Goal: Task Accomplishment & Management: Complete application form

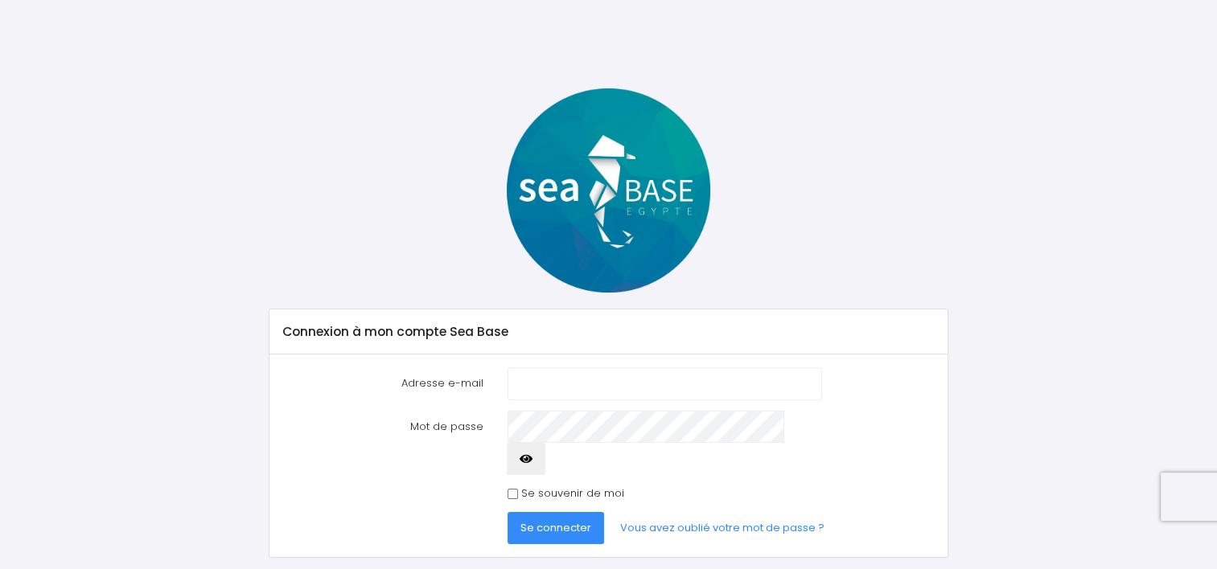
click at [544, 388] on input "Adresse e-mail" at bounding box center [664, 383] width 314 height 32
type input "beatrice.langeard@gmail.com"
click at [569, 520] on span "Se connecter" at bounding box center [555, 527] width 71 height 15
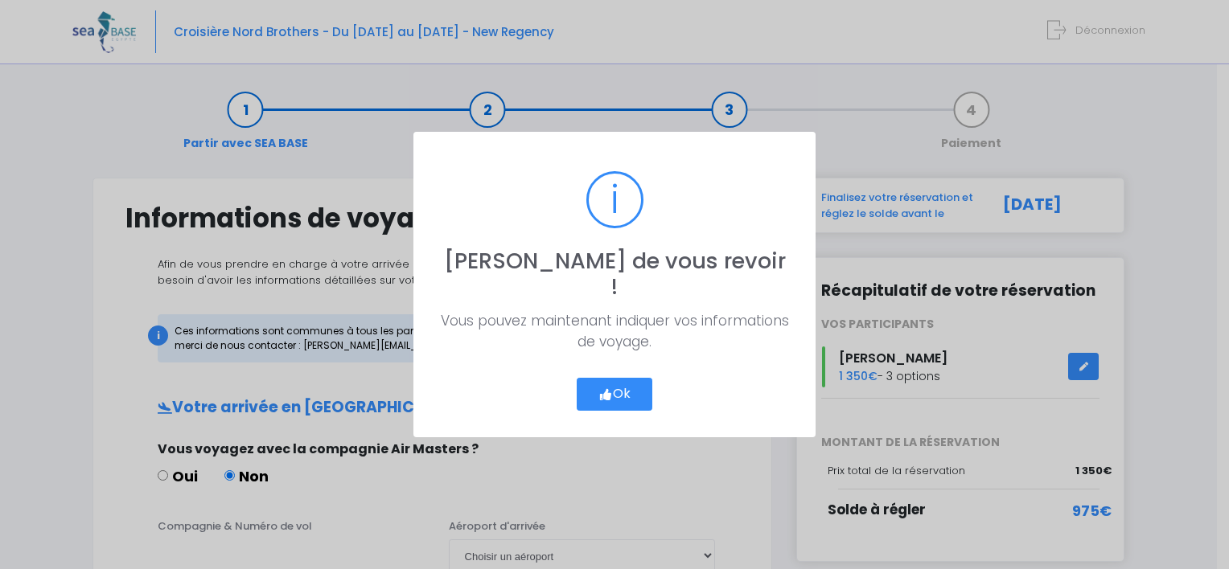
click at [622, 384] on button "Ok" at bounding box center [614, 395] width 76 height 34
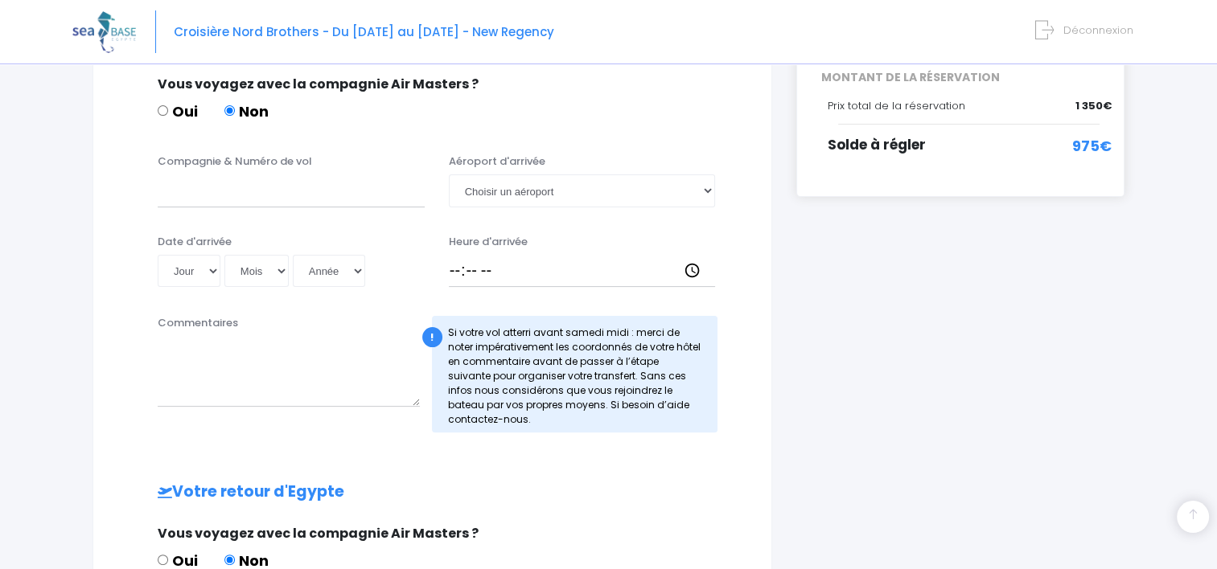
scroll to position [363, 0]
